Goal: Check status: Check status

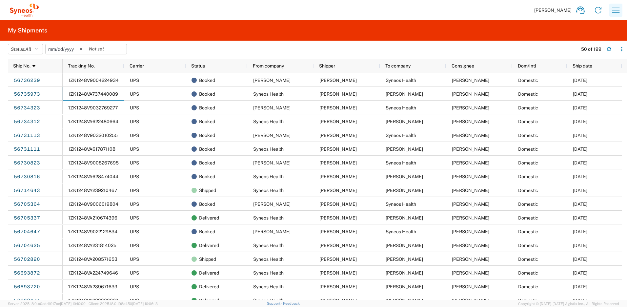
click at [613, 9] on icon "button" at bounding box center [616, 10] width 10 height 10
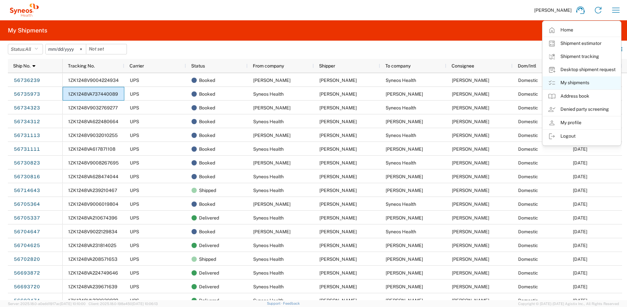
click at [570, 80] on link "My shipments" at bounding box center [582, 82] width 78 height 13
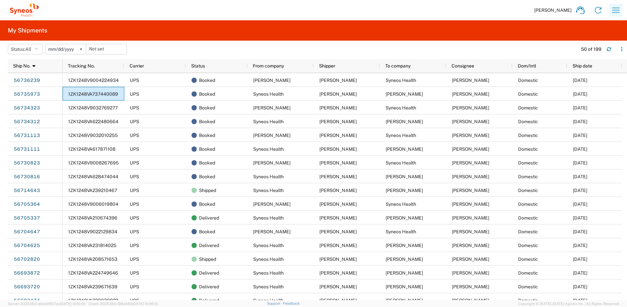
click at [619, 10] on icon "button" at bounding box center [616, 10] width 10 height 10
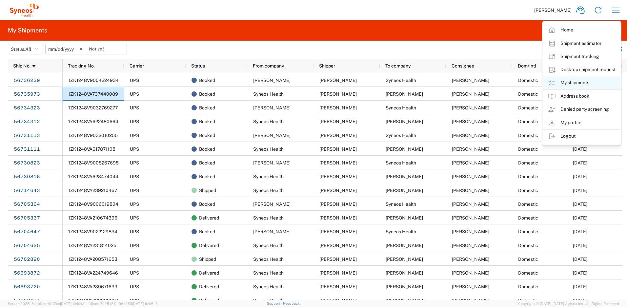
click at [572, 83] on link "My shipments" at bounding box center [582, 82] width 78 height 13
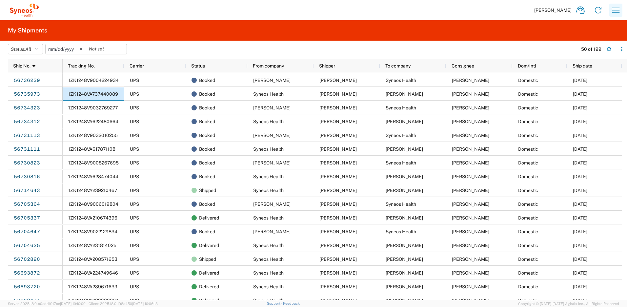
click at [620, 14] on icon "button" at bounding box center [616, 10] width 10 height 10
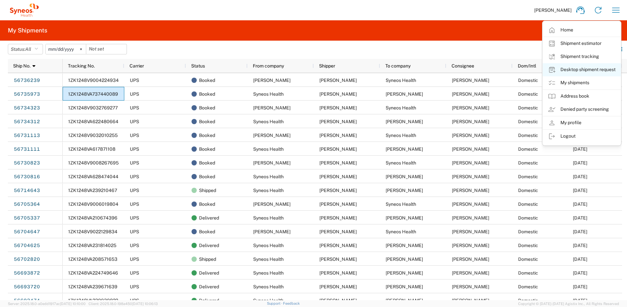
click at [584, 71] on link "Desktop shipment request" at bounding box center [582, 69] width 78 height 13
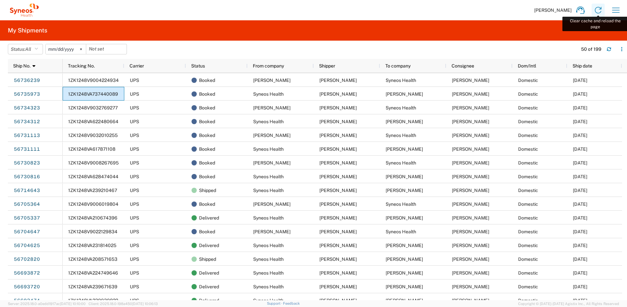
click at [595, 10] on icon at bounding box center [598, 10] width 10 height 10
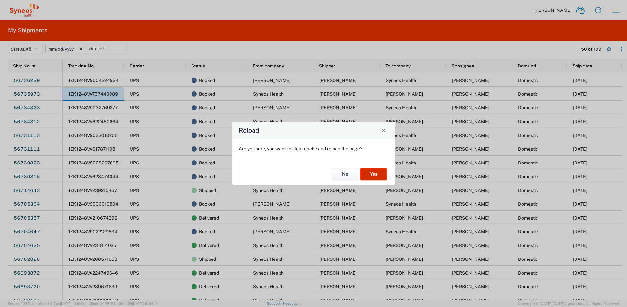
drag, startPoint x: 366, startPoint y: 172, endPoint x: 408, endPoint y: 162, distance: 43.1
click at [366, 172] on button "Yes" at bounding box center [373, 175] width 26 height 12
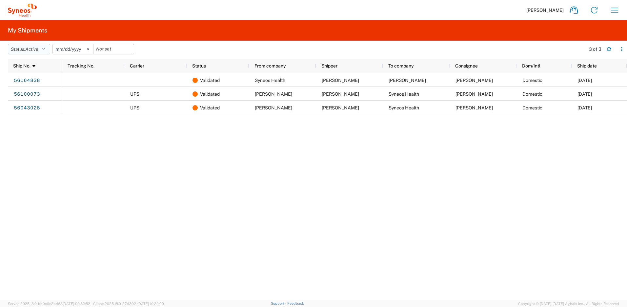
click at [48, 51] on button "Status: Active" at bounding box center [29, 49] width 42 height 10
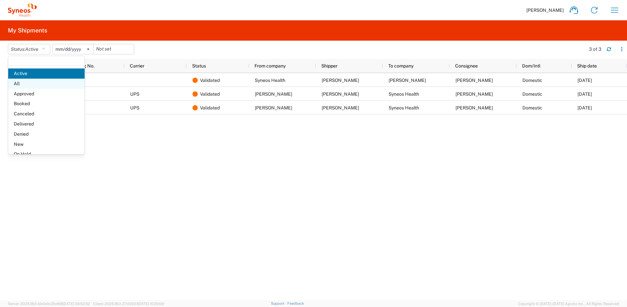
click at [31, 84] on span "All" at bounding box center [46, 84] width 76 height 10
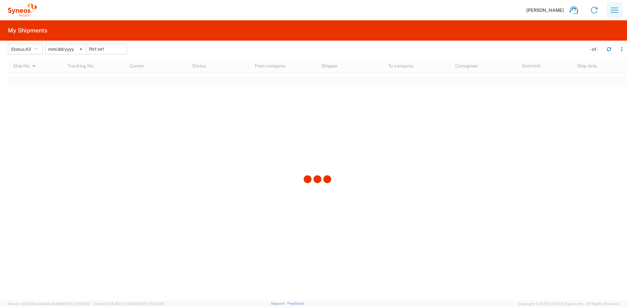
click at [613, 9] on icon "button" at bounding box center [614, 10] width 10 height 10
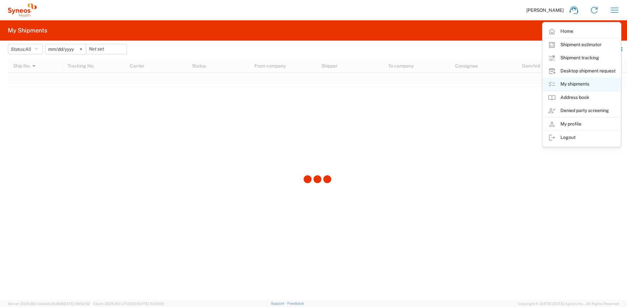
click at [568, 84] on link "My shipments" at bounding box center [582, 84] width 78 height 13
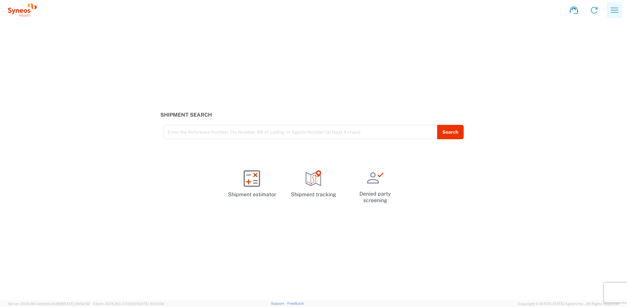
click at [615, 10] on icon "button" at bounding box center [614, 10] width 10 height 10
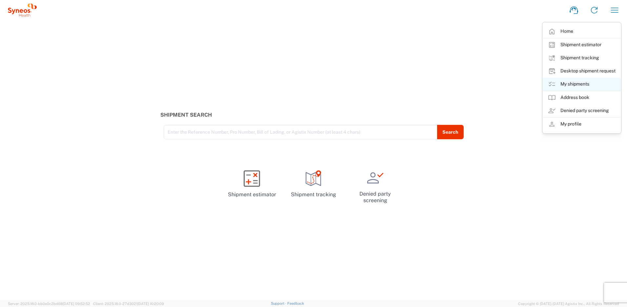
click at [564, 84] on link "My shipments" at bounding box center [582, 84] width 78 height 13
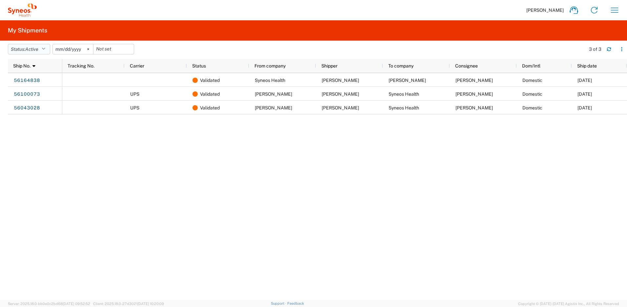
click at [49, 49] on button "Status: Active" at bounding box center [29, 49] width 42 height 10
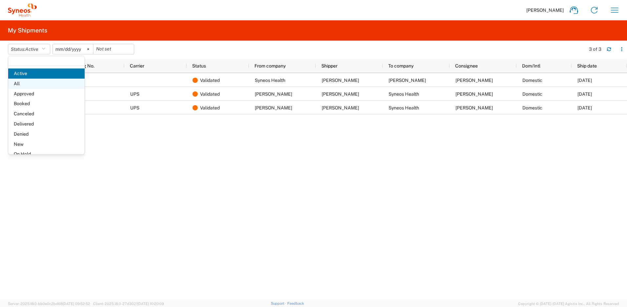
click at [27, 84] on span "All" at bounding box center [46, 84] width 76 height 10
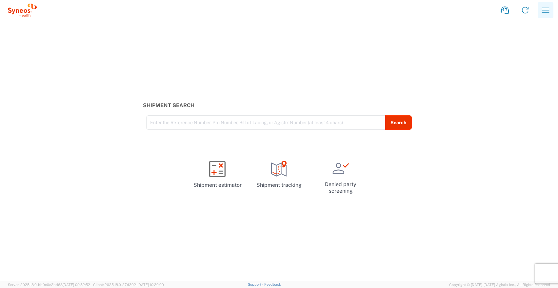
click at [544, 12] on icon "button" at bounding box center [546, 10] width 8 height 5
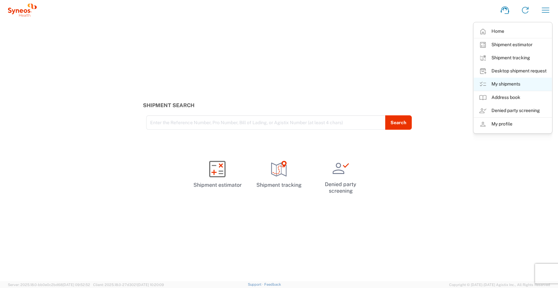
click at [500, 82] on link "My shipments" at bounding box center [513, 84] width 78 height 13
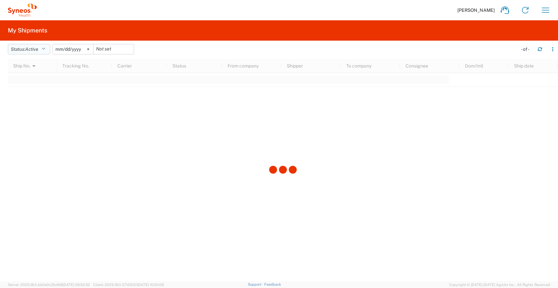
click at [35, 50] on span "Active" at bounding box center [31, 49] width 13 height 5
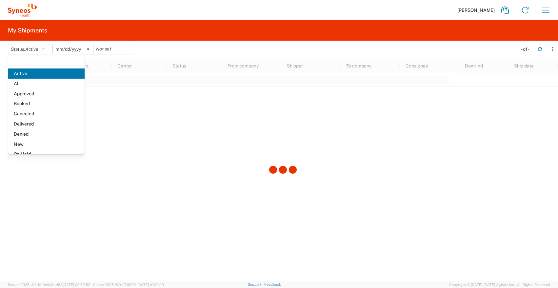
click at [29, 84] on span "All" at bounding box center [46, 84] width 76 height 10
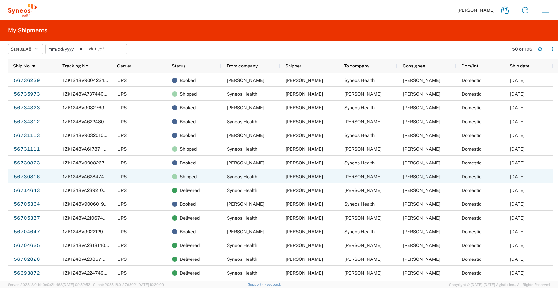
click at [95, 179] on div "1ZK1248VA628474044" at bounding box center [84, 177] width 55 height 14
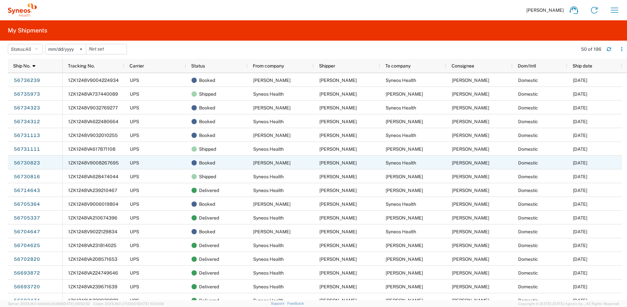
click at [108, 165] on span "1ZK1248V9008267695" at bounding box center [93, 162] width 51 height 5
